Goal: Navigation & Orientation: Find specific page/section

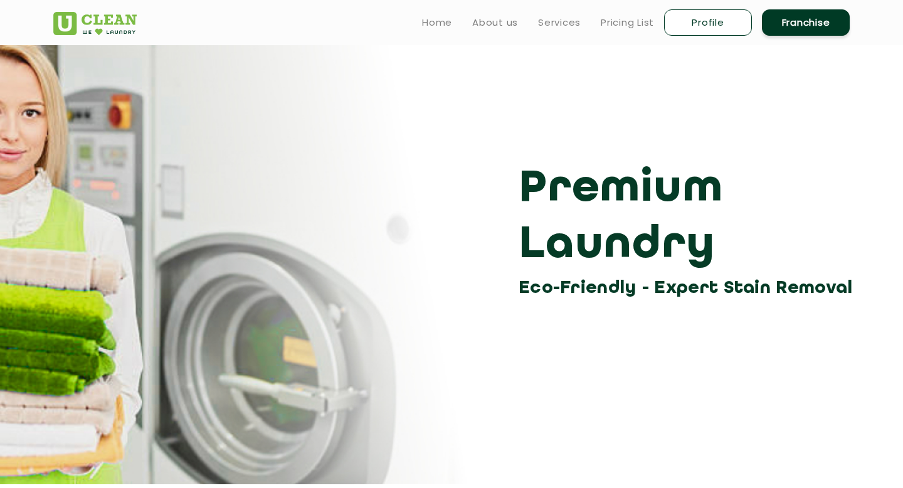
scroll to position [806, 0]
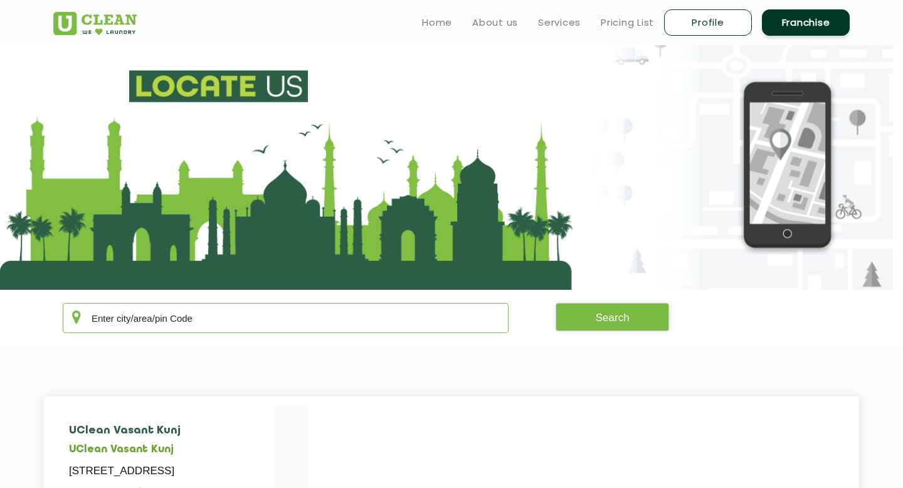
click at [193, 313] on input "text" at bounding box center [286, 318] width 446 height 30
type input "5"
type input "d"
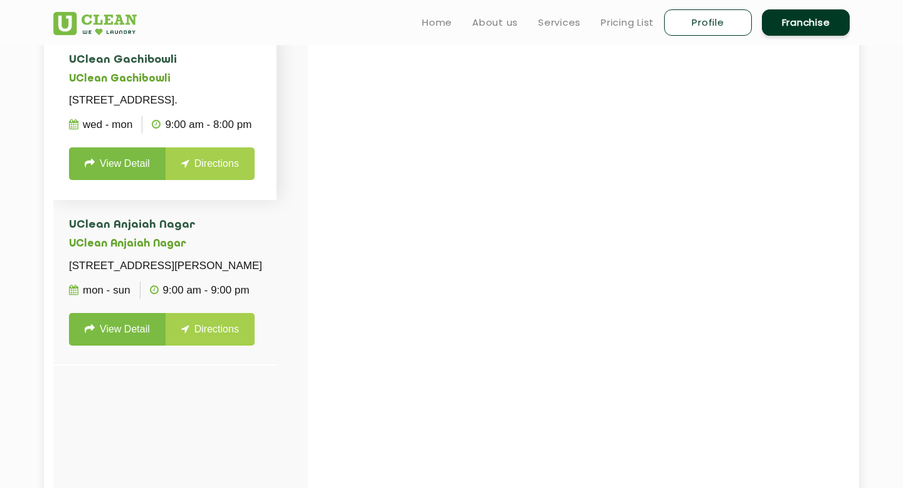
scroll to position [285, 0]
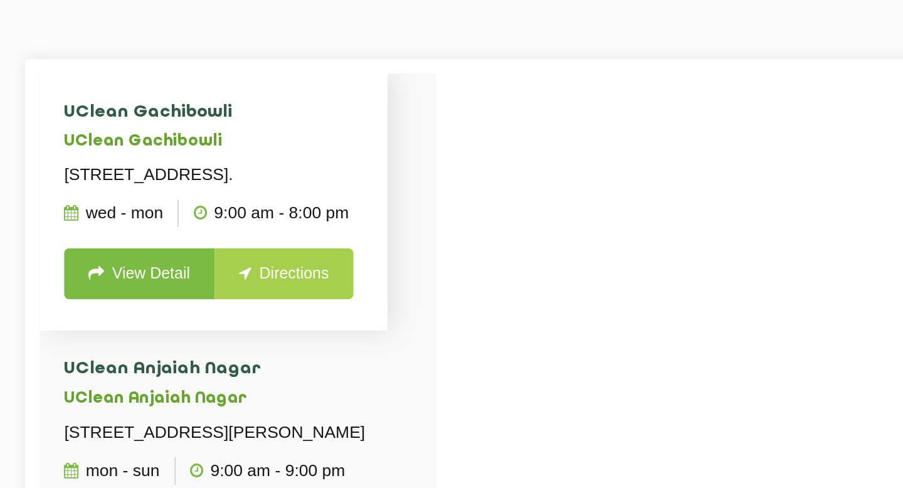
type input "500032"
click at [115, 194] on p "5-207, Plot No. 207, 1st Floor, TNGOS Colony, Gachibowli, Hyderabad - 500032." at bounding box center [165, 186] width 192 height 18
click at [98, 169] on h5 "UClean Gachibowli" at bounding box center [165, 165] width 192 height 12
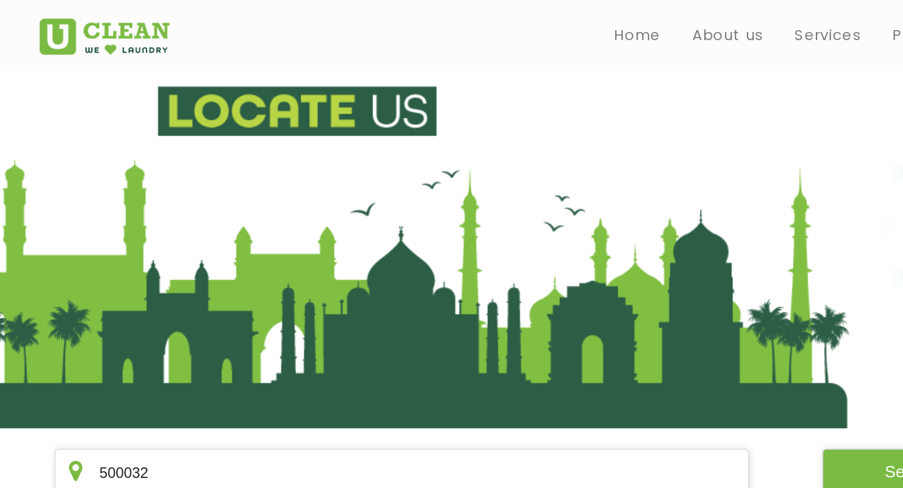
scroll to position [0, 0]
